Goal: Transaction & Acquisition: Book appointment/travel/reservation

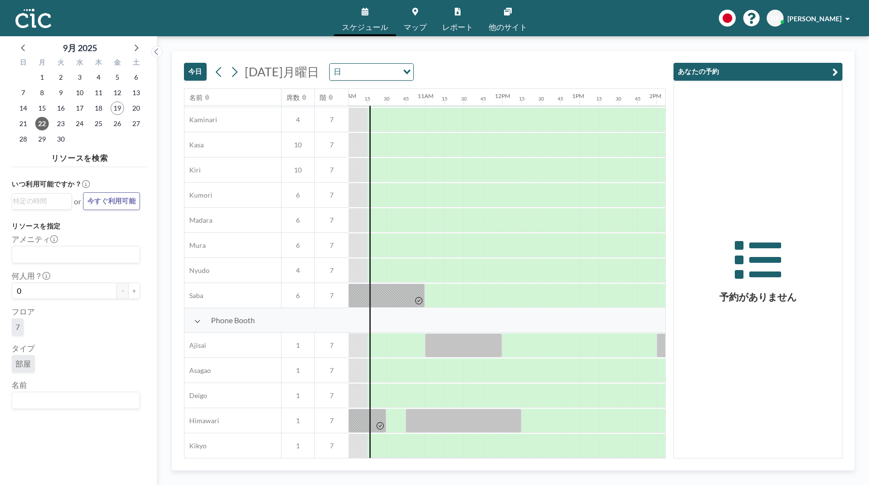
scroll to position [8, 773]
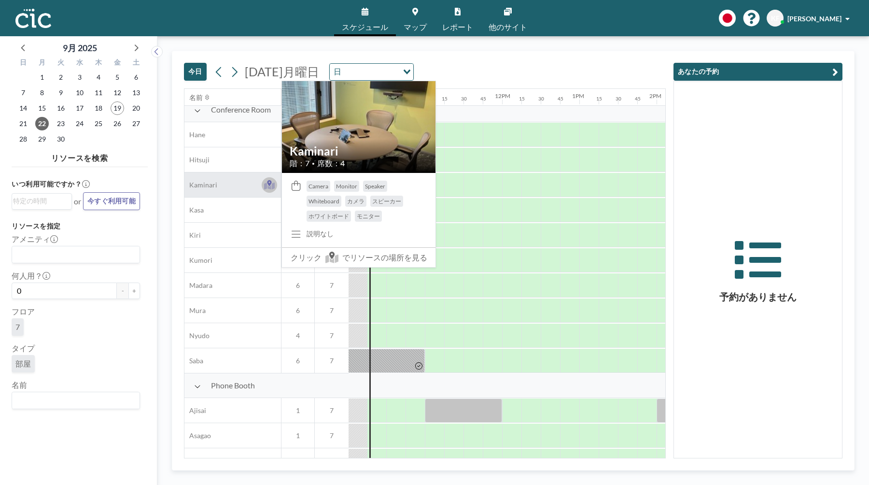
click at [274, 187] on icon at bounding box center [269, 185] width 11 height 7
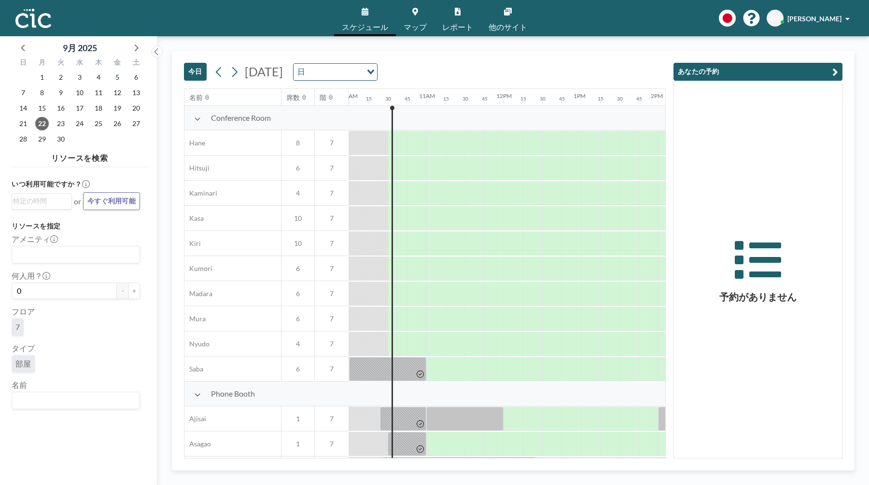
scroll to position [0, 772]
click at [401, 195] on div at bounding box center [400, 193] width 13 height 24
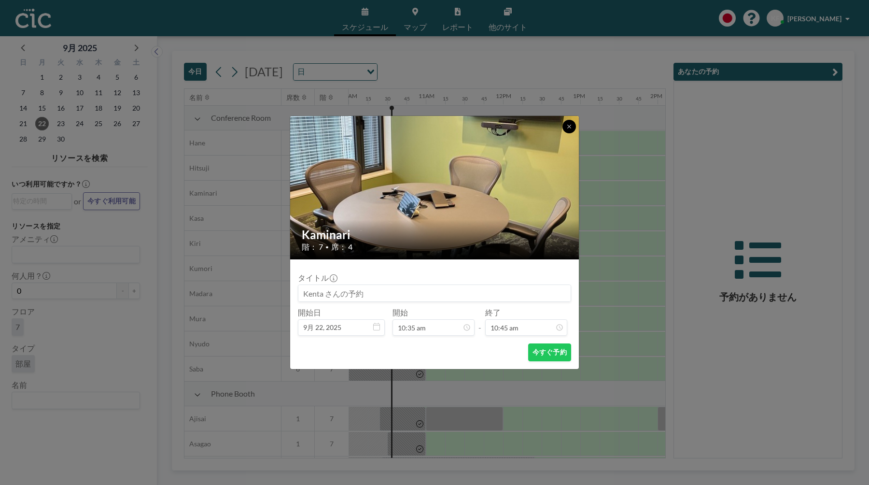
click at [566, 126] on icon at bounding box center [569, 127] width 6 height 6
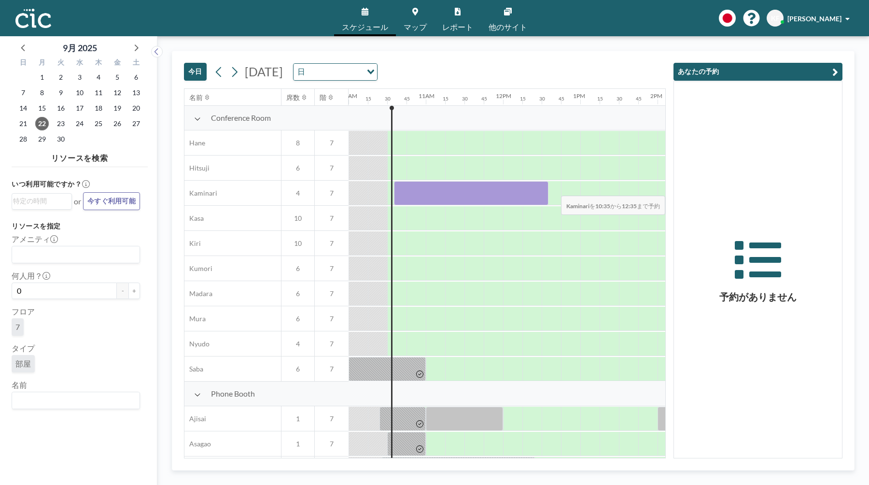
drag, startPoint x: 406, startPoint y: 199, endPoint x: 615, endPoint y: 189, distance: 209.8
click at [615, 189] on div at bounding box center [503, 193] width 1854 height 25
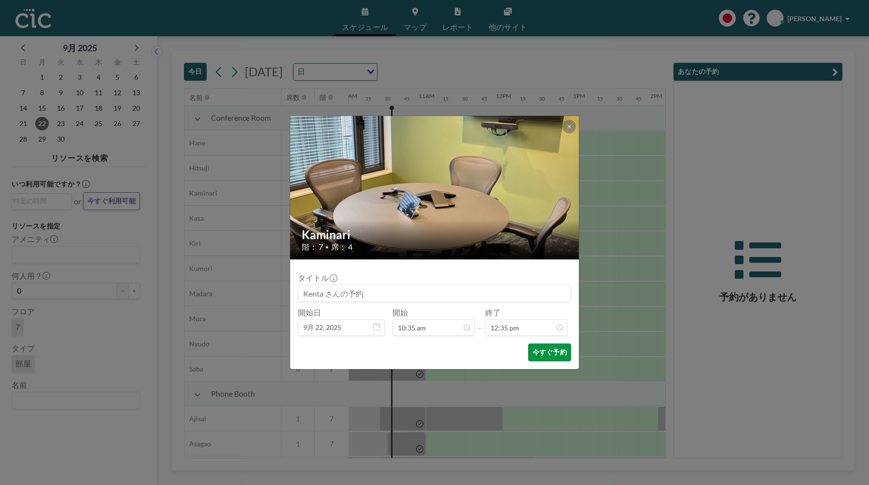
click at [560, 357] on button "今すぐ予約" at bounding box center [549, 352] width 43 height 18
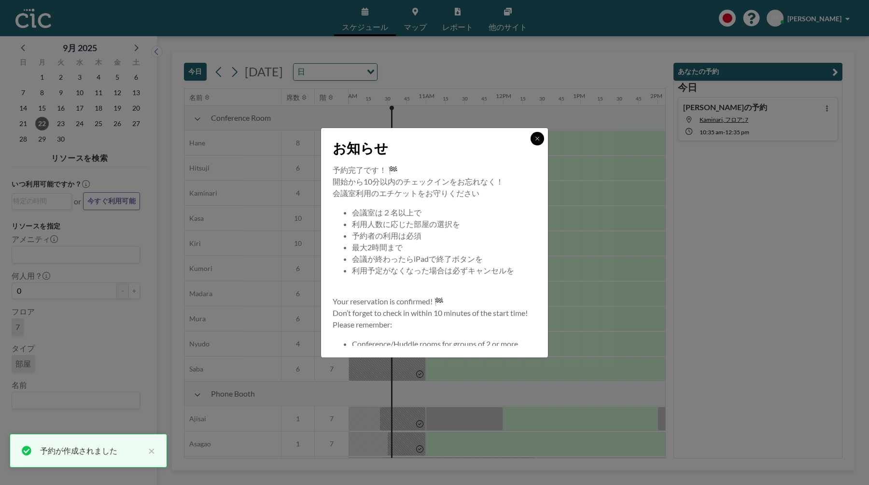
click at [533, 143] on button at bounding box center [538, 139] width 14 height 14
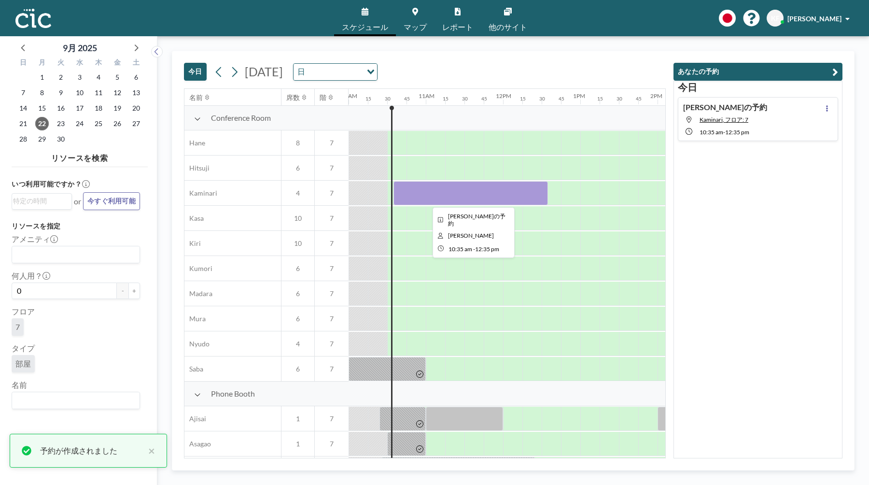
click at [489, 189] on div at bounding box center [470, 193] width 154 height 24
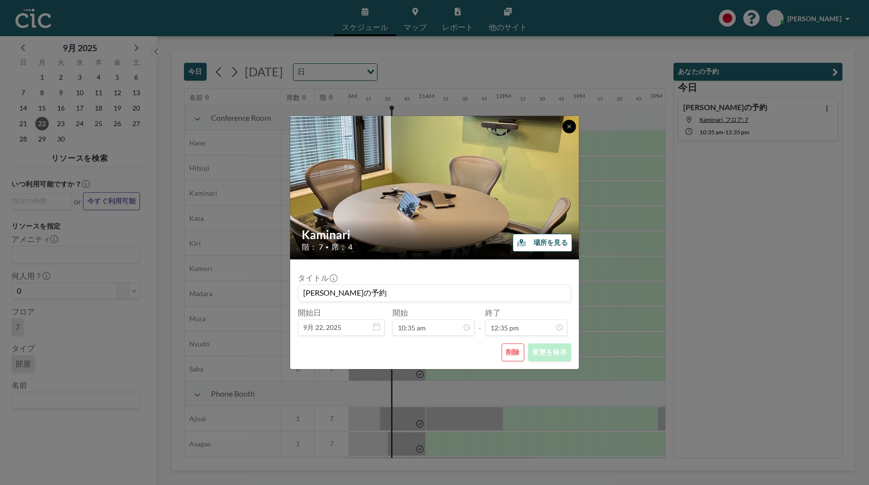
click at [574, 126] on button at bounding box center [569, 127] width 14 height 14
